Goal: Task Accomplishment & Management: Complete application form

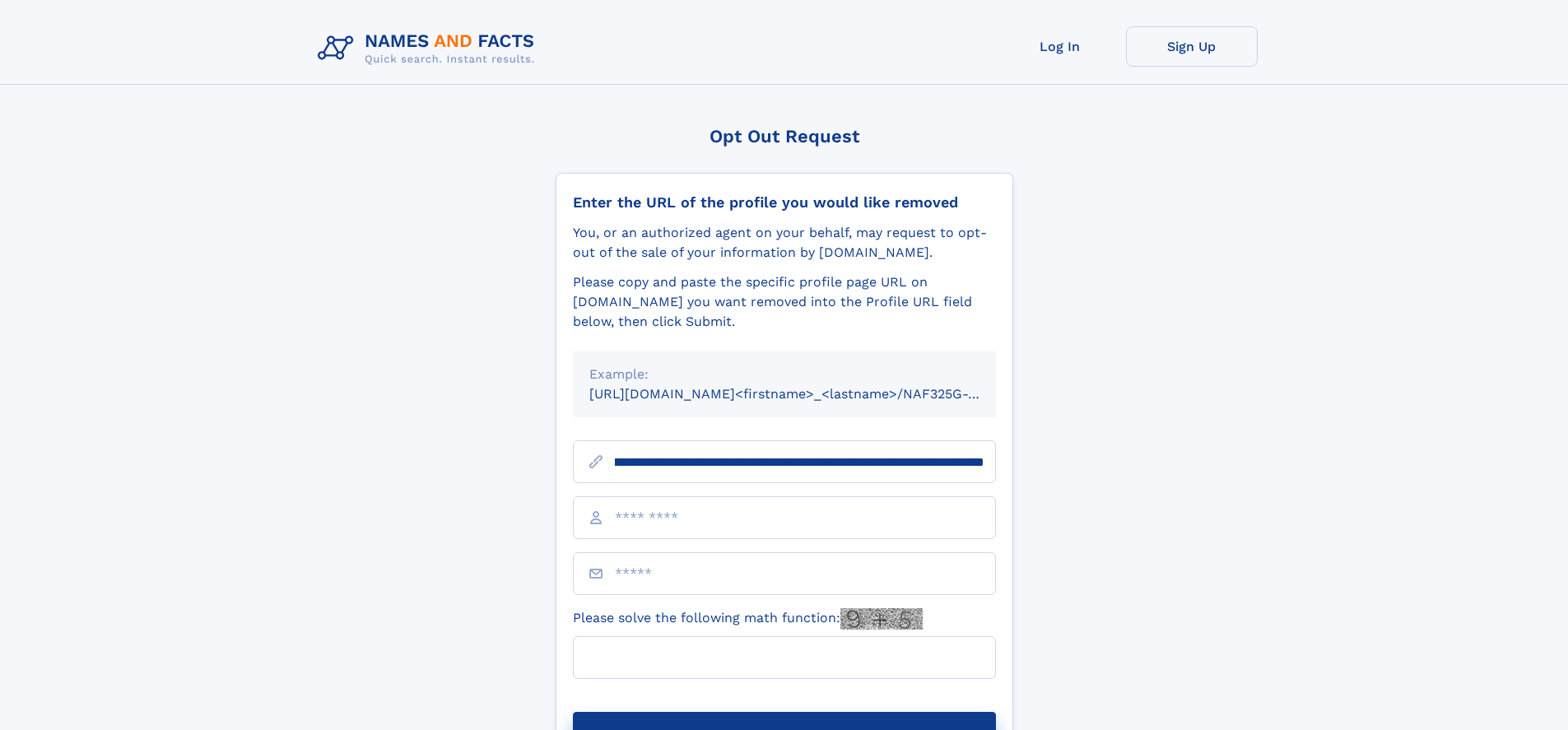
scroll to position [0, 244]
type input "**********"
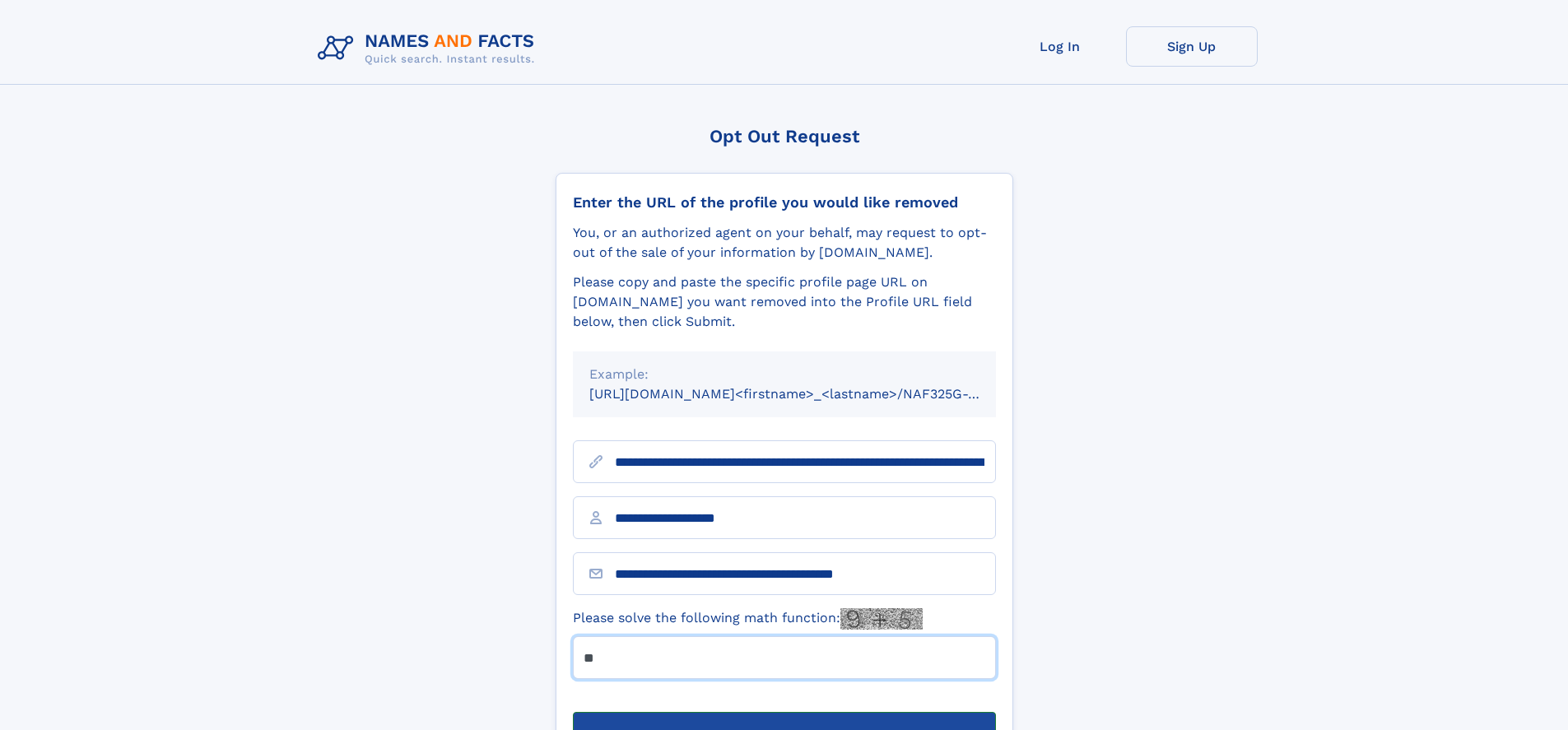
type input "**"
click at [784, 712] on button "Submit Opt Out Request" at bounding box center [784, 738] width 423 height 53
